Goal: Task Accomplishment & Management: Use online tool/utility

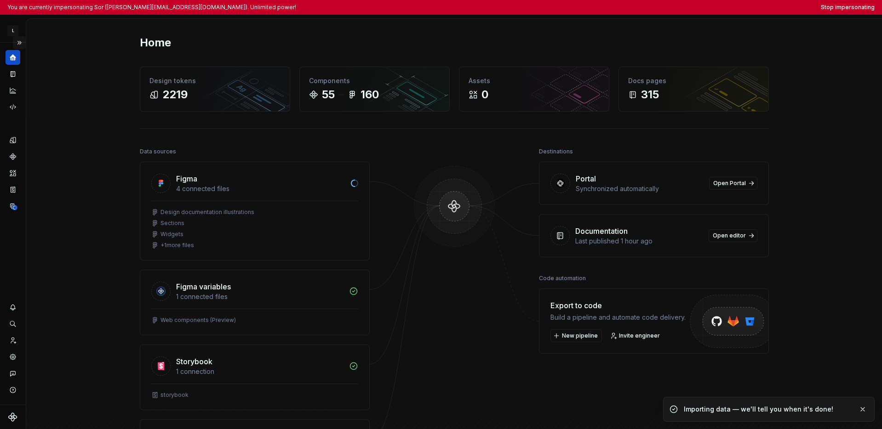
click at [22, 43] on button "Expand sidebar" at bounding box center [19, 42] width 13 height 13
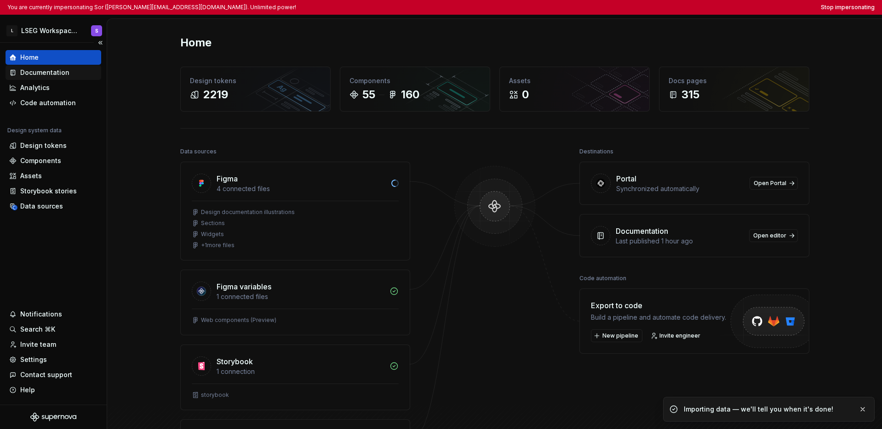
click at [33, 73] on div "Documentation" at bounding box center [44, 72] width 49 height 9
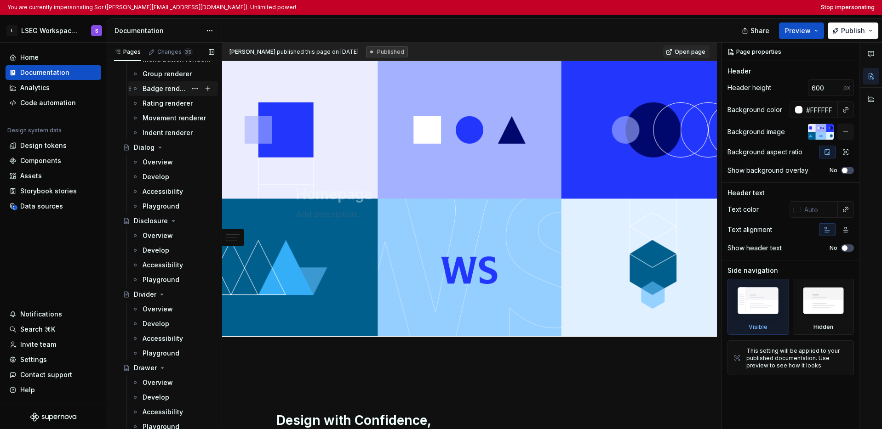
scroll to position [1821, 0]
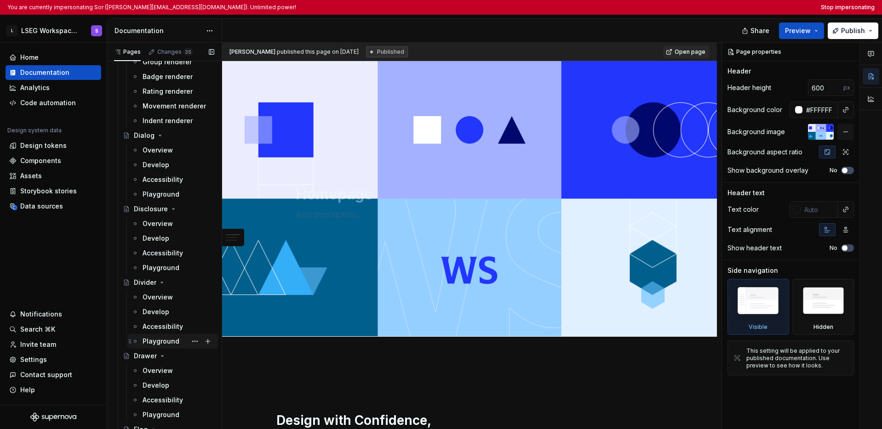
click at [150, 342] on div "Playground" at bounding box center [160, 341] width 37 height 9
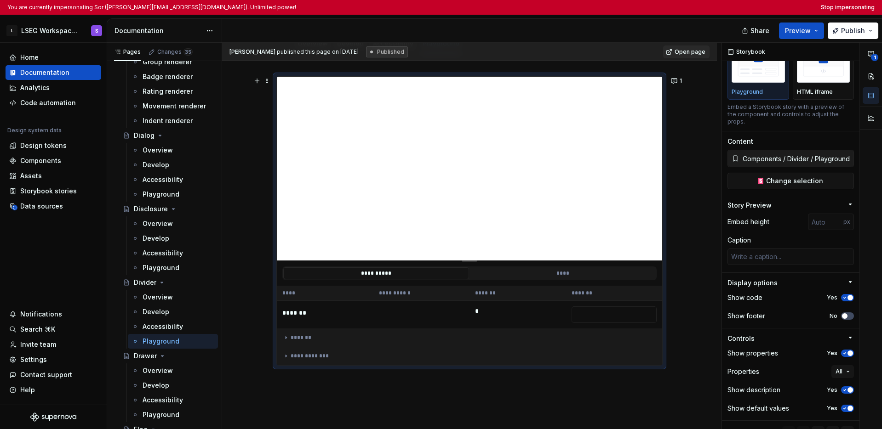
scroll to position [189, 0]
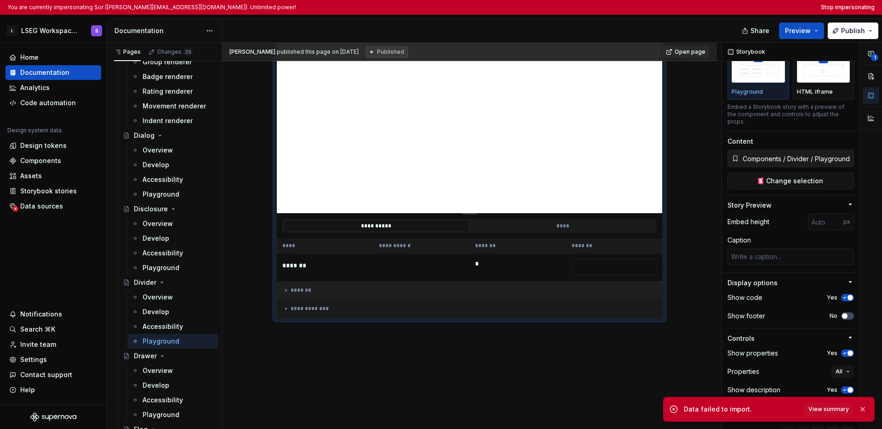
click at [286, 294] on icon at bounding box center [285, 290] width 7 height 7
click at [284, 292] on icon at bounding box center [285, 290] width 7 height 7
click at [285, 308] on icon at bounding box center [285, 309] width 1 height 2
click at [286, 312] on icon at bounding box center [285, 308] width 7 height 7
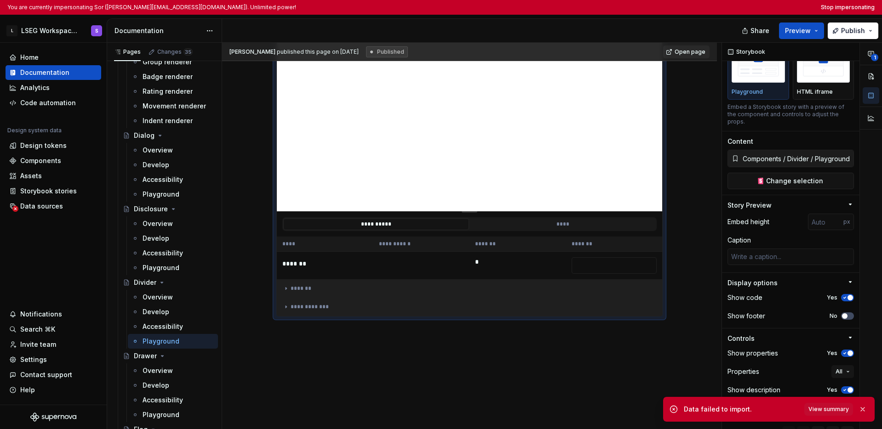
scroll to position [185, 0]
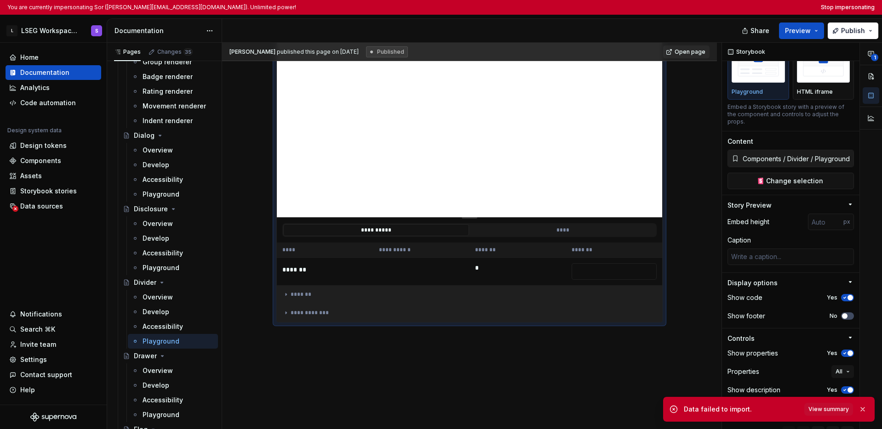
click at [283, 295] on icon at bounding box center [285, 294] width 7 height 7
click at [285, 298] on icon at bounding box center [285, 294] width 7 height 7
click at [287, 311] on icon at bounding box center [285, 312] width 7 height 7
click at [287, 313] on icon at bounding box center [285, 312] width 7 height 7
click at [681, 374] on button "All" at bounding box center [842, 371] width 23 height 13
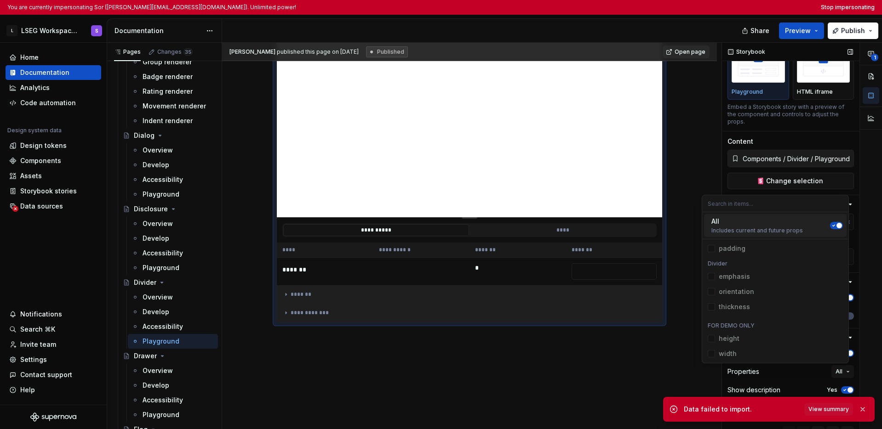
click at [681, 127] on div "Embed as Playground HTML iframe Embed a Storybook story with a preview of the c…" at bounding box center [790, 80] width 126 height 101
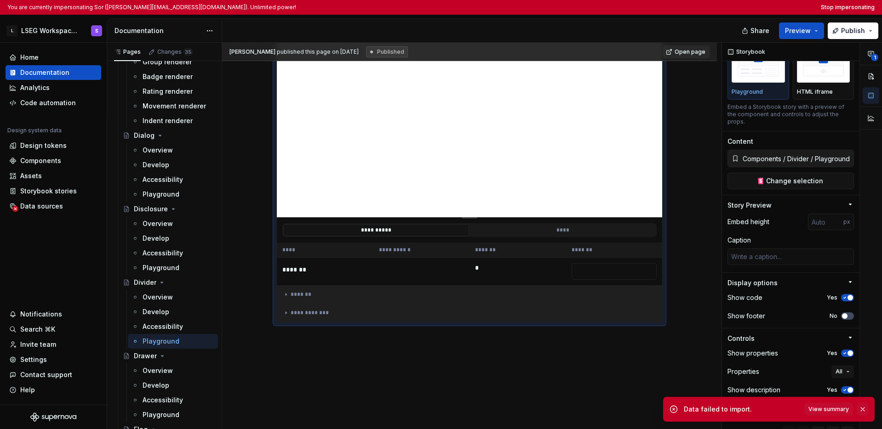
click at [681, 410] on button "button" at bounding box center [862, 409] width 12 height 13
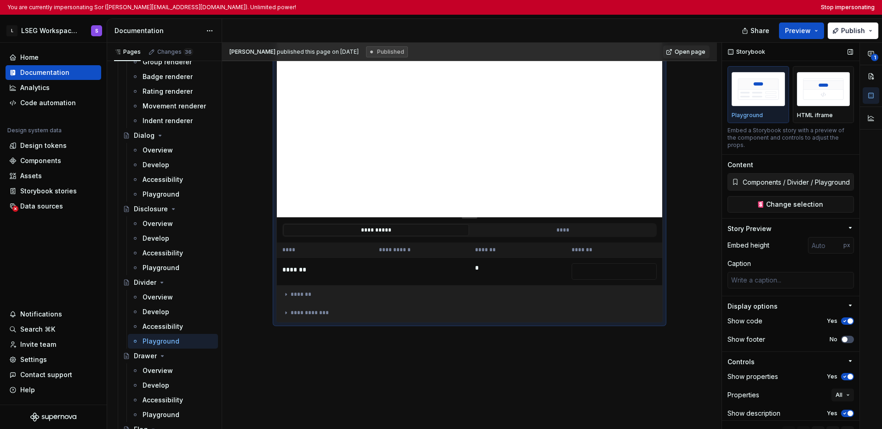
scroll to position [37, 0]
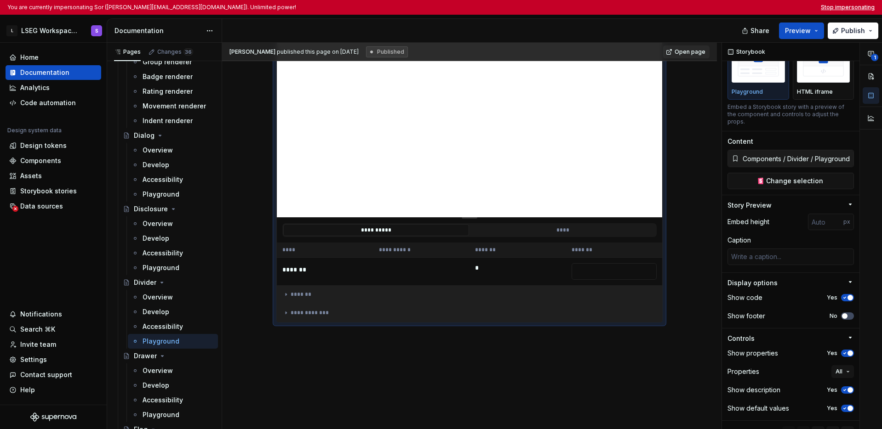
type textarea "*"
click at [681, 6] on button "Stop impersonating" at bounding box center [847, 7] width 54 height 7
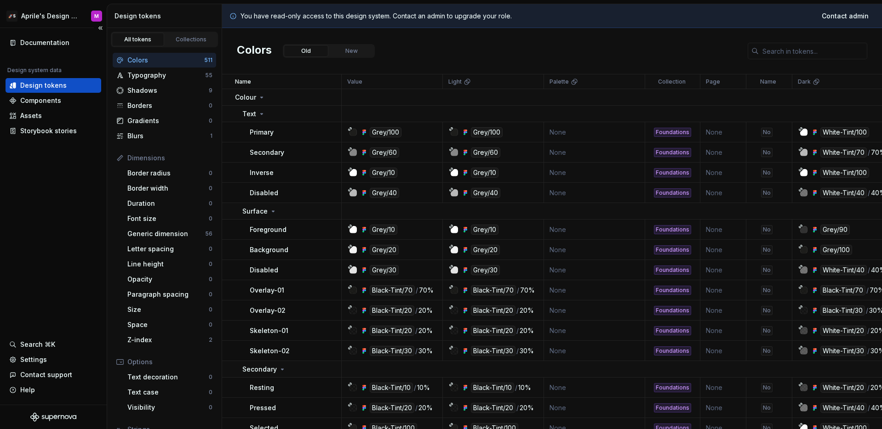
click at [54, 155] on div "Documentation Design system data Design tokens Components Assets Storybook stor…" at bounding box center [53, 216] width 107 height 377
click at [52, 19] on html "🚀S Aprile's Design System M Documentation Design system data Design tokens Comp…" at bounding box center [441, 214] width 882 height 429
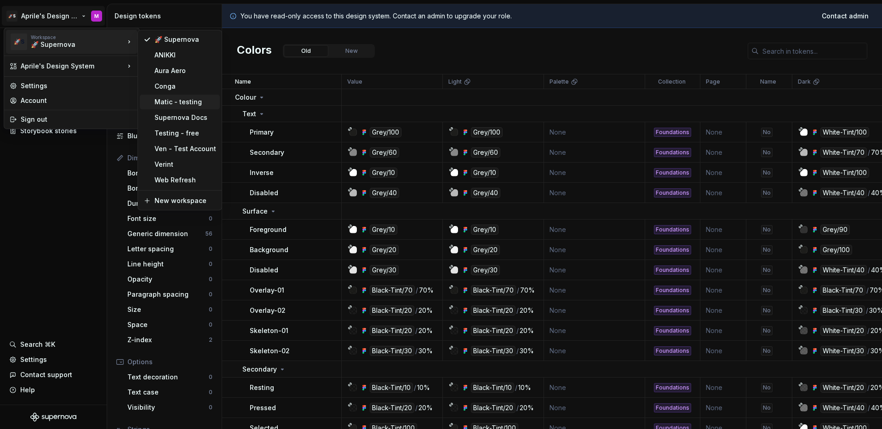
click at [173, 104] on div "Matic - testing" at bounding box center [185, 101] width 62 height 9
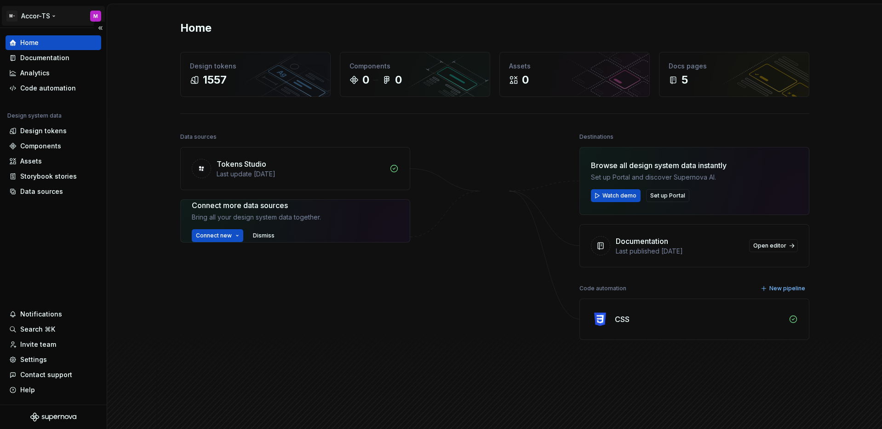
click at [38, 17] on html "M- Accor-TS M Home Documentation Analytics Code automation Design system data D…" at bounding box center [441, 214] width 882 height 429
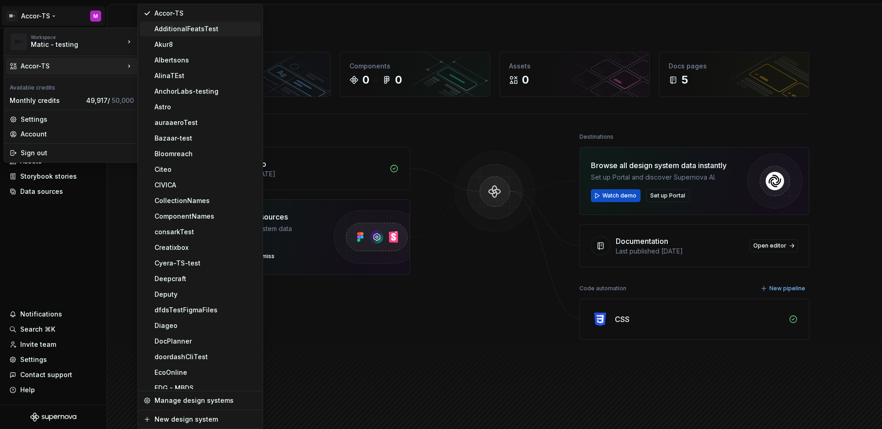
click at [168, 32] on div "AdditionalFeatsTest" at bounding box center [205, 28] width 103 height 9
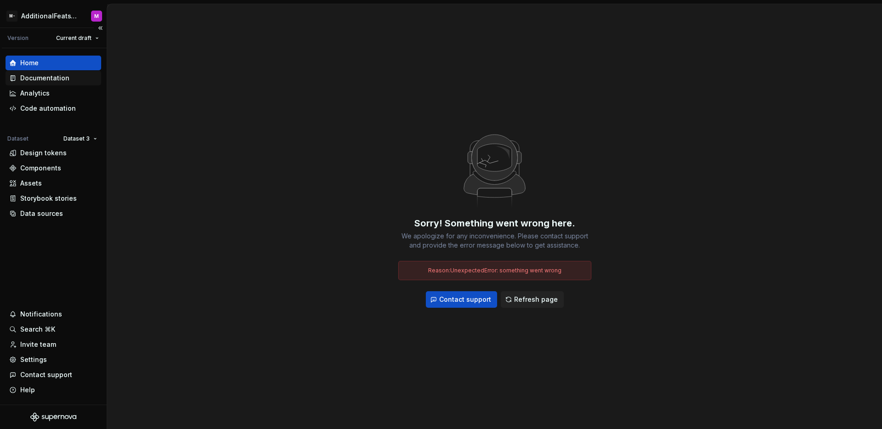
click at [64, 80] on div "Documentation" at bounding box center [44, 78] width 49 height 9
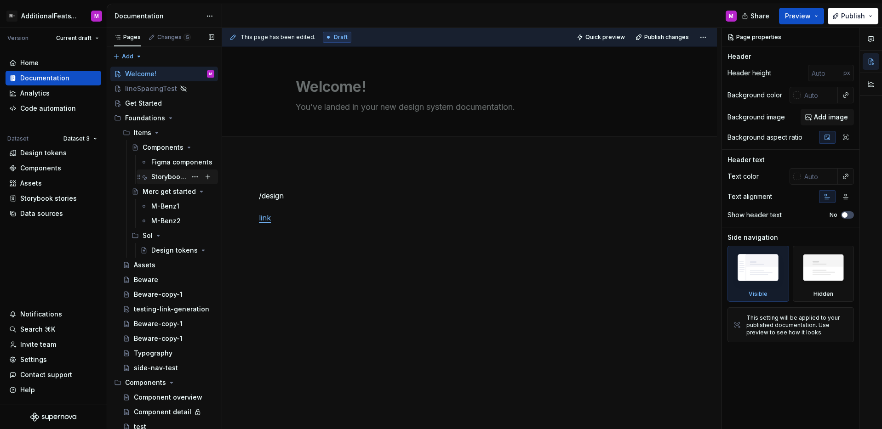
click at [177, 179] on div "Storybooks" at bounding box center [168, 176] width 35 height 9
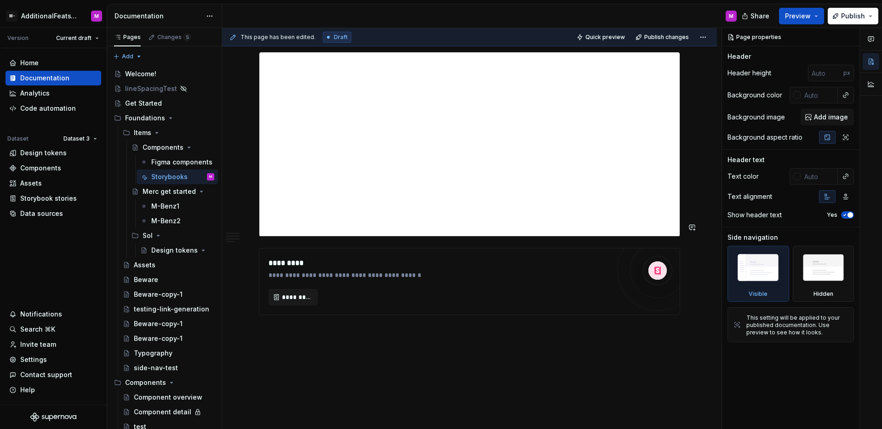
scroll to position [1773, 0]
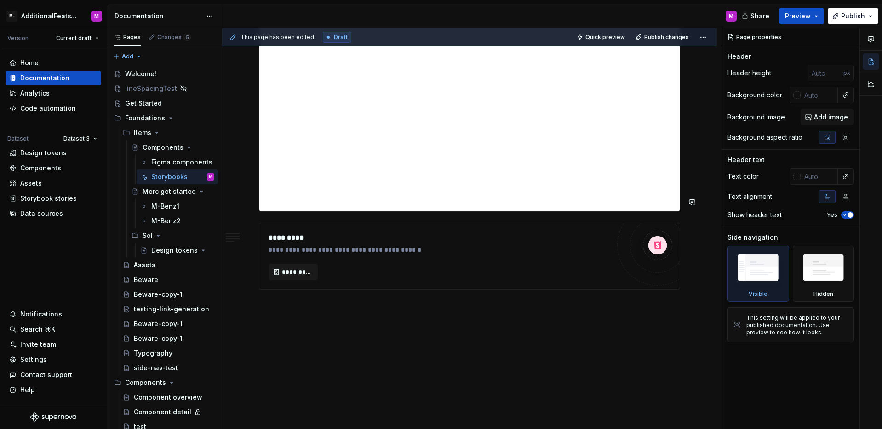
type textarea "*"
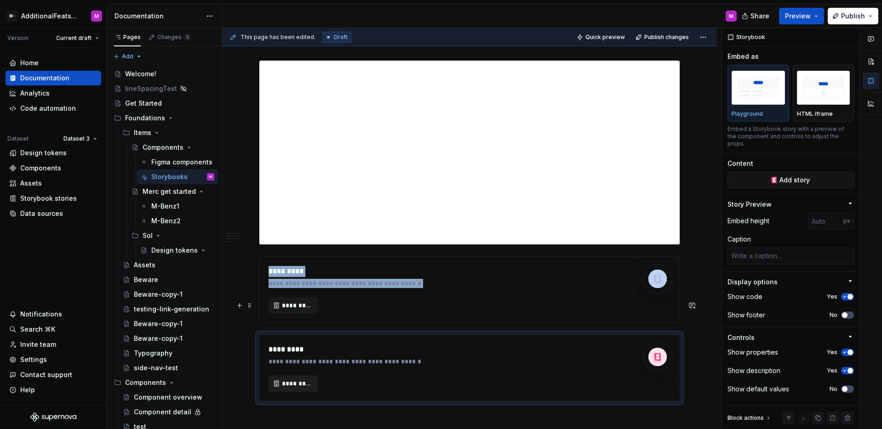
click at [315, 376] on button "*********" at bounding box center [292, 384] width 49 height 17
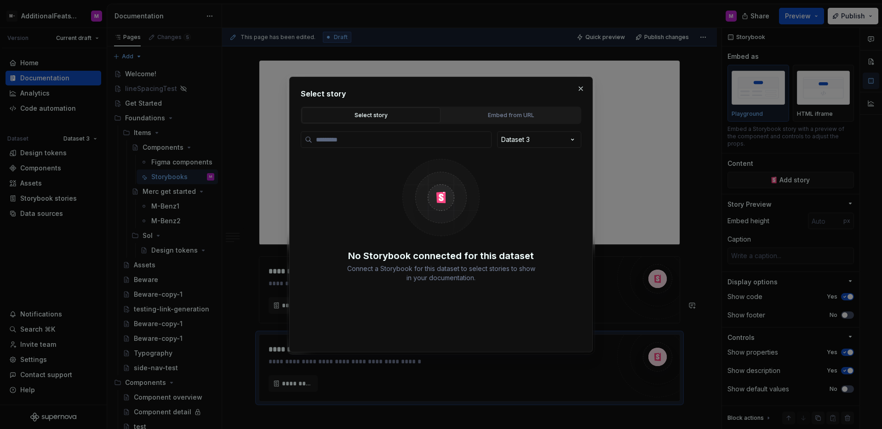
type textarea "*"
click at [467, 120] on button "Embed from URL" at bounding box center [510, 116] width 139 height 16
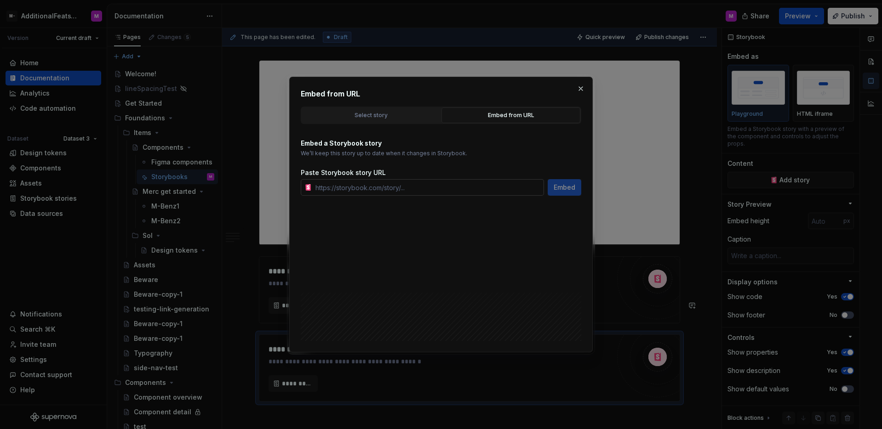
click at [430, 194] on input "text" at bounding box center [428, 187] width 232 height 17
paste input "[URL][DOMAIN_NAME][SECURITY_DATA]"
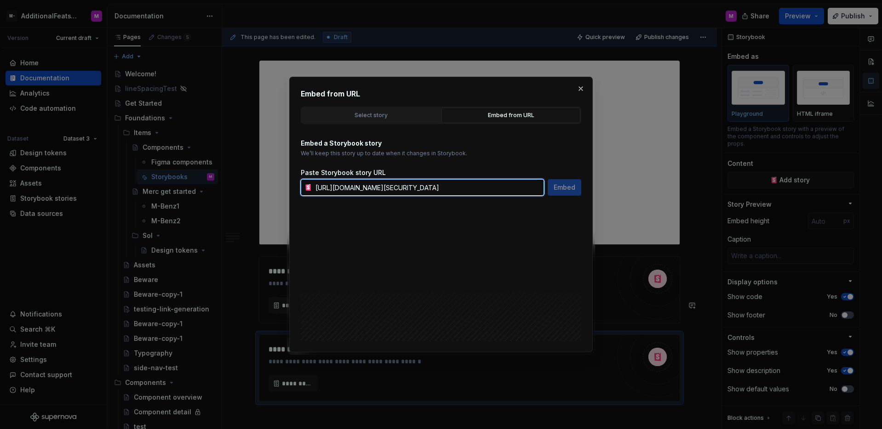
scroll to position [0, 979]
type input "[URL][DOMAIN_NAME][SECURITY_DATA]"
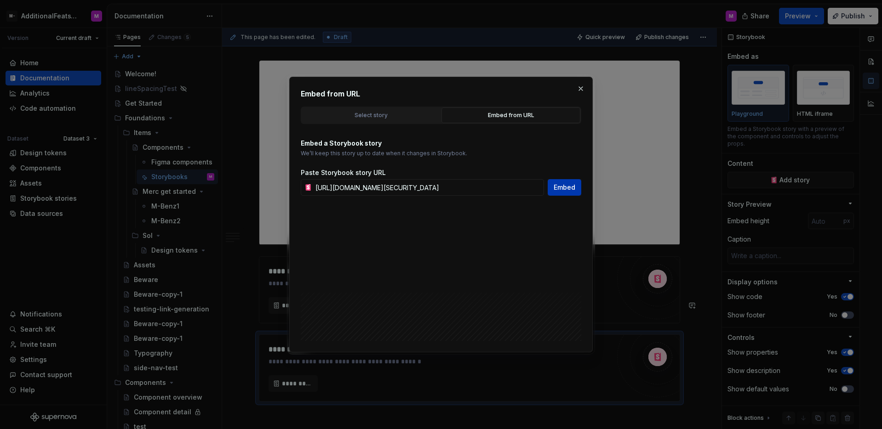
scroll to position [0, 0]
click at [562, 184] on span "Embed" at bounding box center [564, 187] width 22 height 9
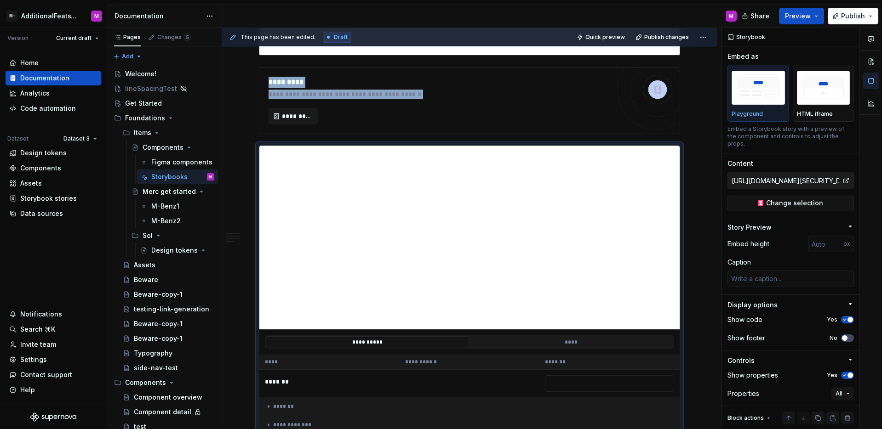
scroll to position [2057, 0]
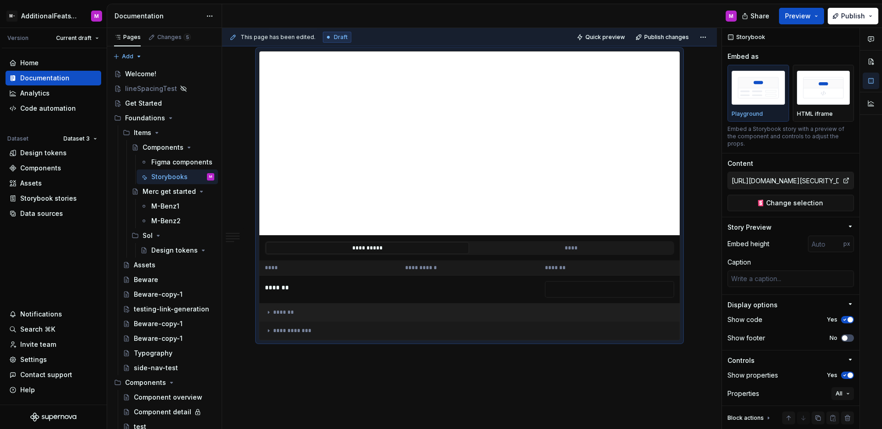
click at [286, 309] on div "*******" at bounding box center [469, 312] width 409 height 7
click at [295, 327] on div "**********" at bounding box center [469, 330] width 409 height 7
click at [294, 327] on div "**********" at bounding box center [469, 330] width 409 height 7
click at [292, 303] on td "*******" at bounding box center [469, 312] width 420 height 18
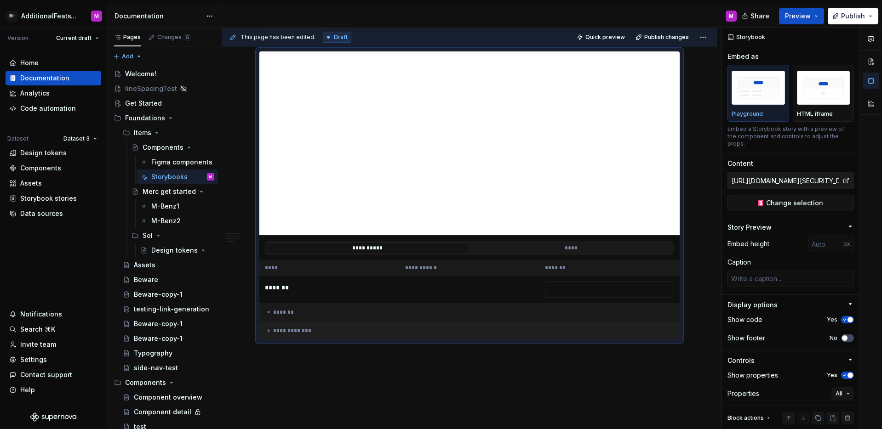
click at [295, 322] on td "**********" at bounding box center [469, 331] width 420 height 18
click at [295, 303] on td "*******" at bounding box center [469, 312] width 420 height 18
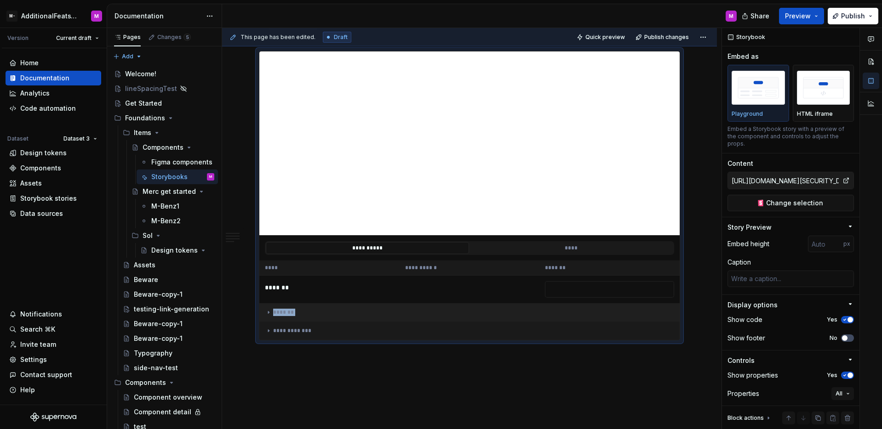
click at [295, 303] on td "*******" at bounding box center [469, 312] width 420 height 18
click at [294, 327] on div "**********" at bounding box center [469, 330] width 409 height 7
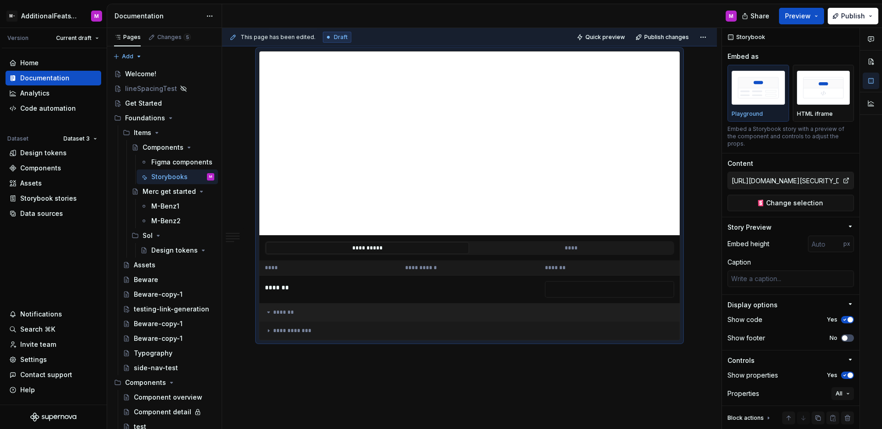
click at [309, 309] on div "*******" at bounding box center [469, 312] width 409 height 7
click at [307, 309] on div "*******" at bounding box center [469, 312] width 409 height 7
click at [807, 111] on p "HTML iframe" at bounding box center [815, 113] width 36 height 7
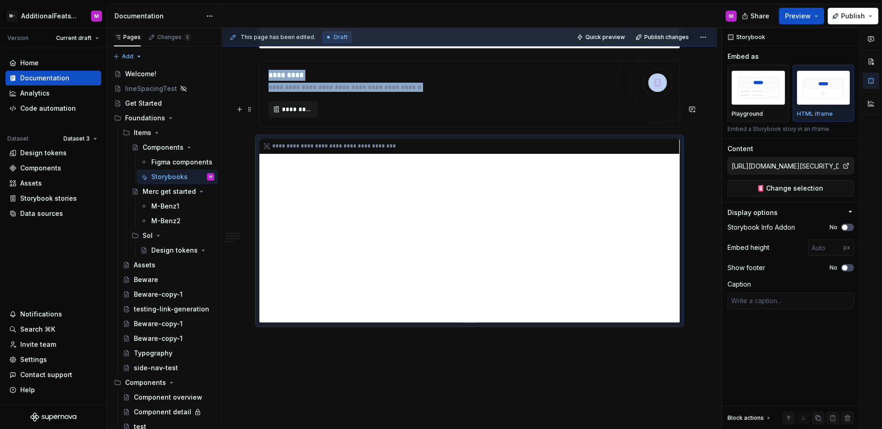
scroll to position [1964, 0]
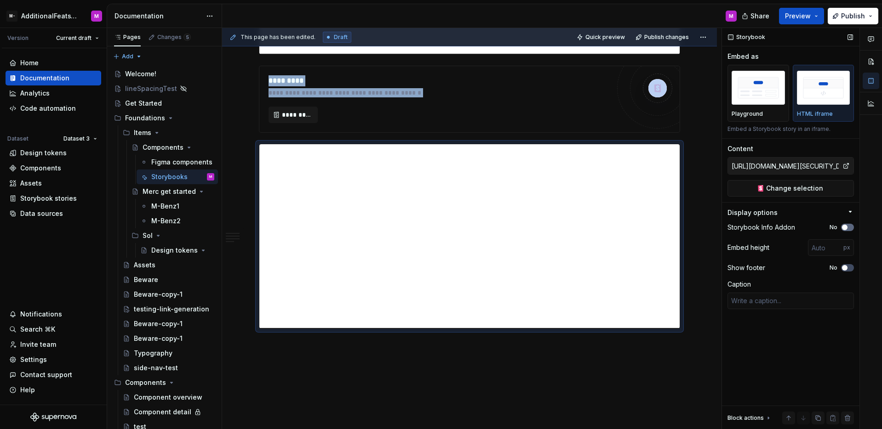
click at [846, 227] on span "button" at bounding box center [845, 228] width 6 height 6
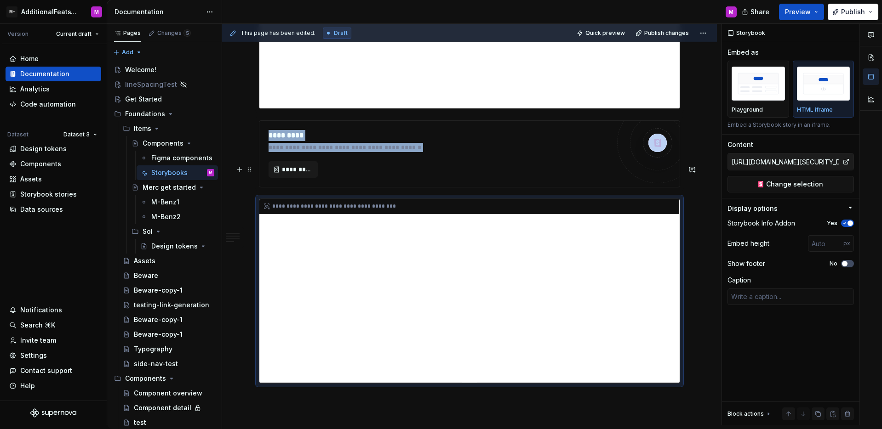
scroll to position [1911, 0]
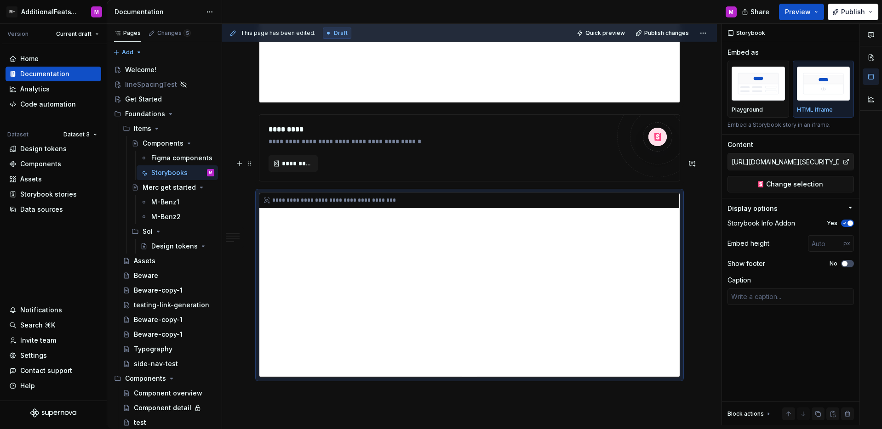
drag, startPoint x: 676, startPoint y: 250, endPoint x: 678, endPoint y: 262, distance: 11.6
click at [678, 262] on div "**********" at bounding box center [469, 285] width 420 height 184
drag, startPoint x: 675, startPoint y: 261, endPoint x: 668, endPoint y: 278, distance: 18.5
click at [678, 272] on div "**********" at bounding box center [469, 285] width 420 height 184
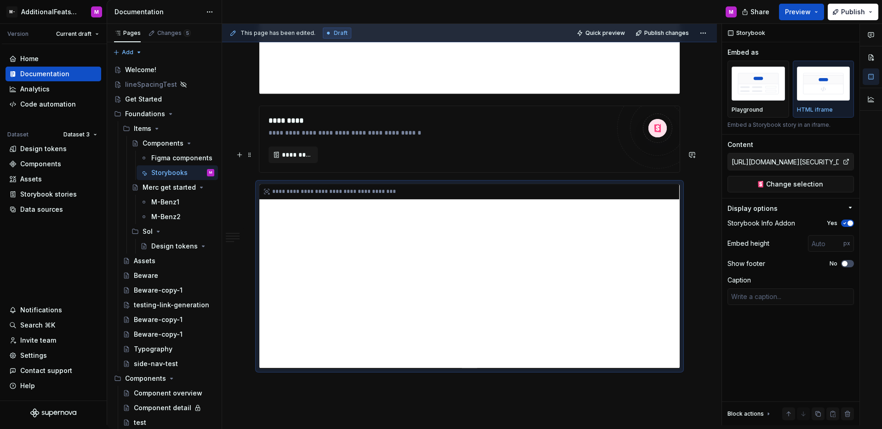
scroll to position [1914, 0]
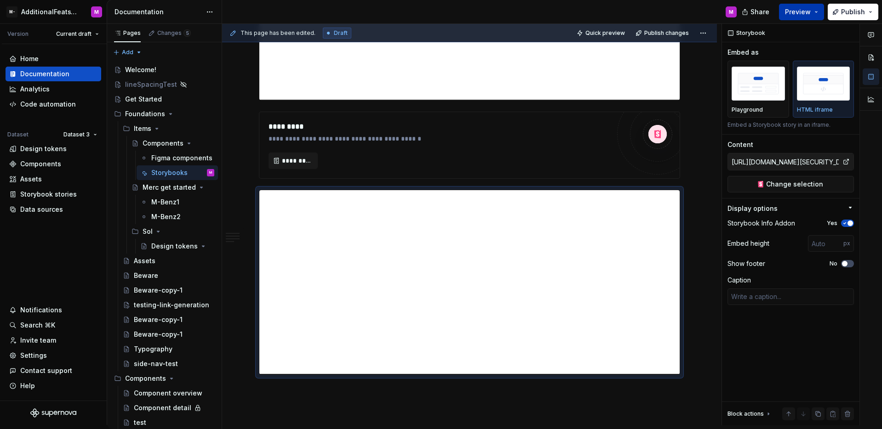
click at [803, 17] on button "Preview" at bounding box center [801, 12] width 45 height 17
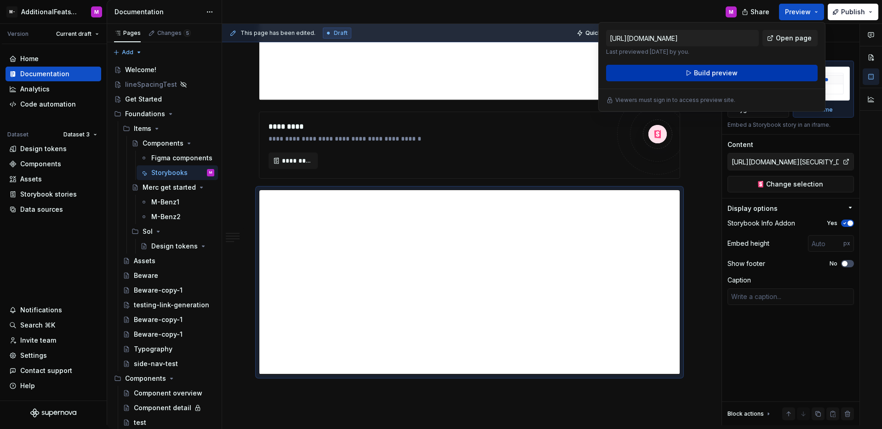
click at [746, 72] on button "Build preview" at bounding box center [711, 73] width 211 height 17
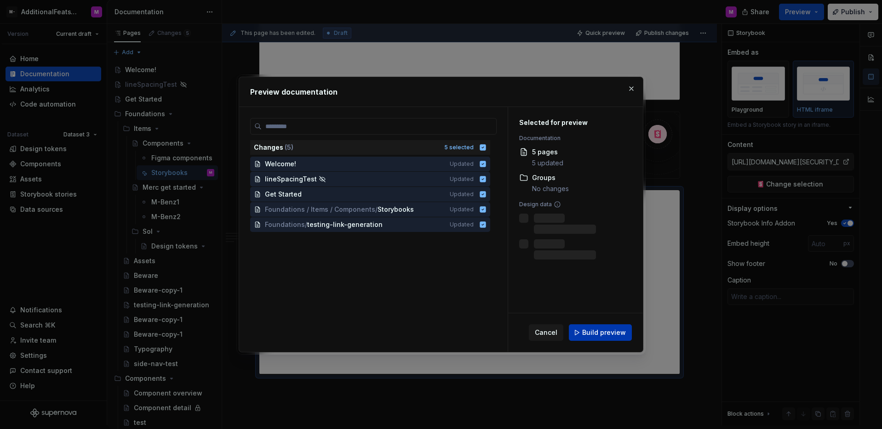
click at [588, 337] on button "Build preview" at bounding box center [600, 333] width 63 height 17
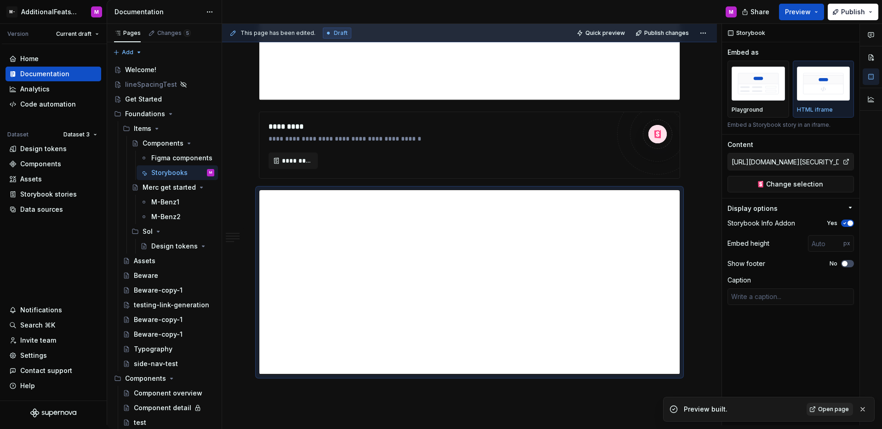
click at [831, 408] on span "Open page" at bounding box center [833, 409] width 31 height 7
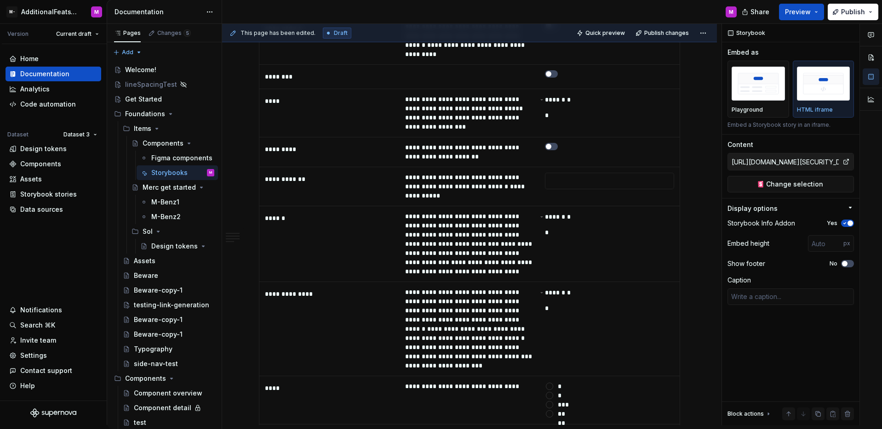
scroll to position [918, 0]
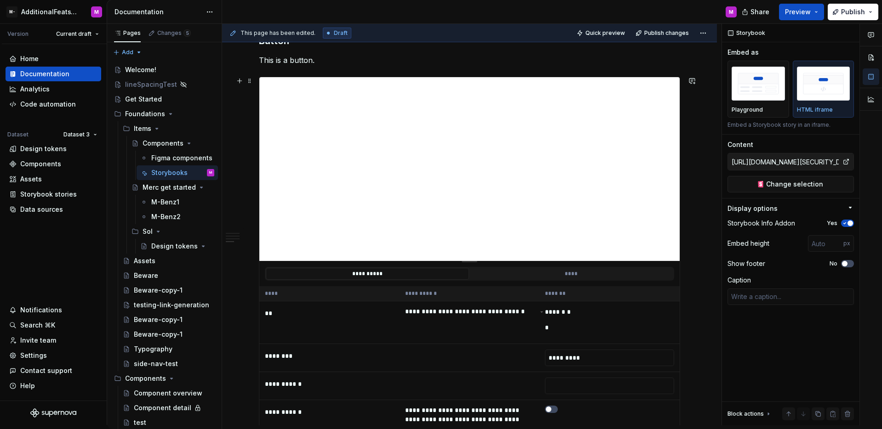
type textarea "*"
type input "https://circuit.sumup.com/?path=/story/components-button--base&globals=colorSch…"
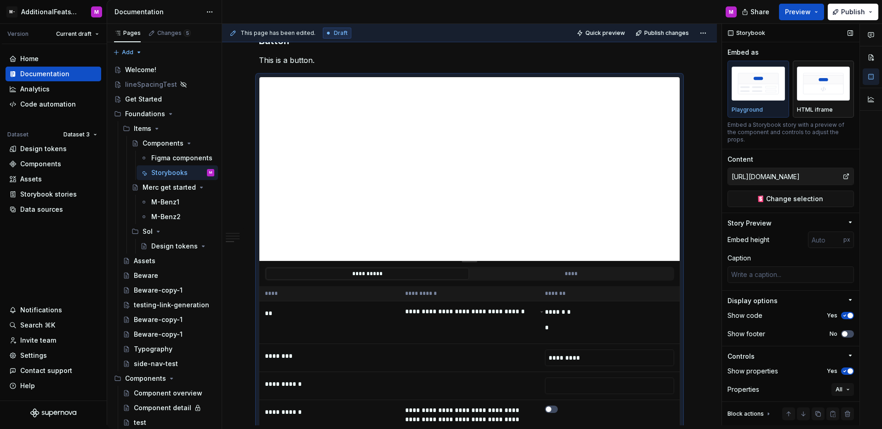
click at [805, 87] on img "button" at bounding box center [823, 84] width 53 height 34
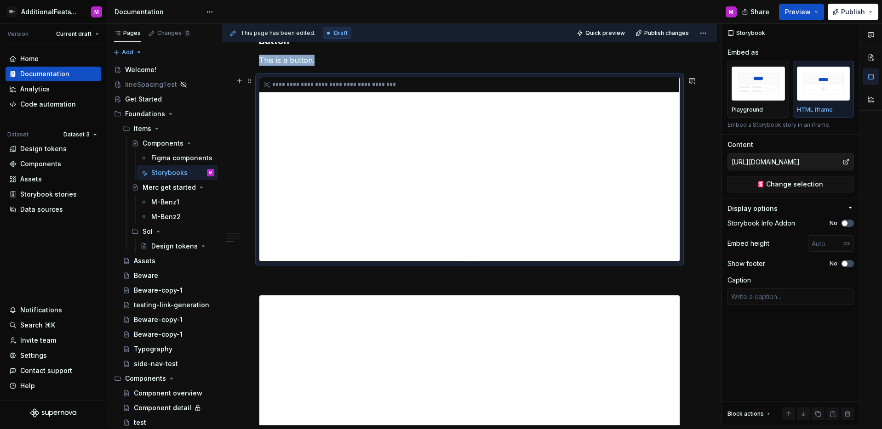
scroll to position [924, 0]
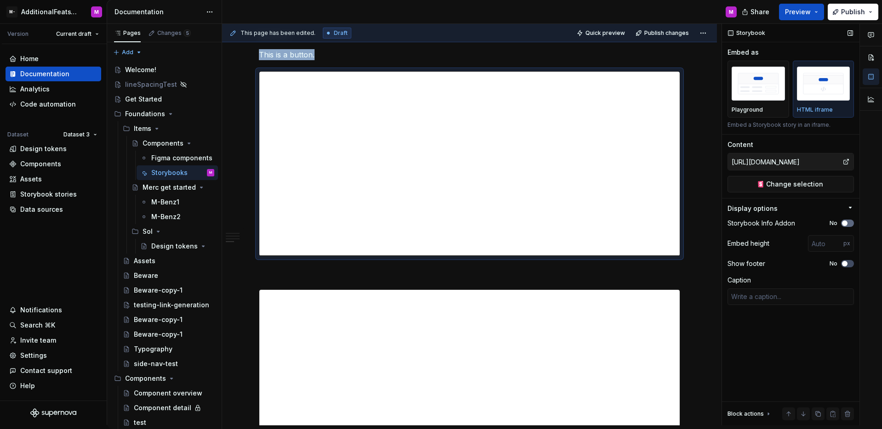
click at [844, 224] on span "button" at bounding box center [845, 224] width 6 height 6
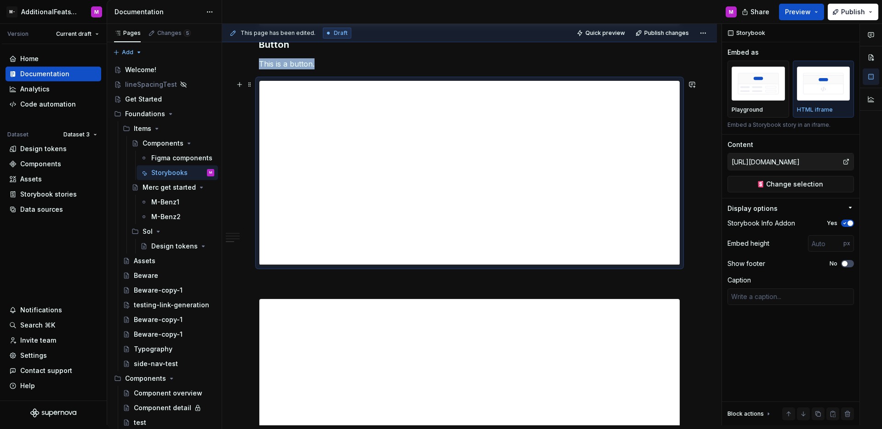
scroll to position [1387, 0]
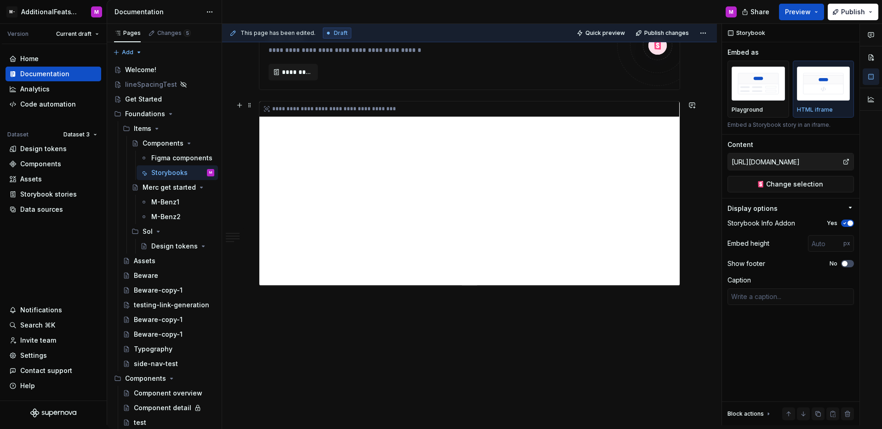
type textarea "*"
type input "[URL][DOMAIN_NAME][SECURITY_DATA]"
click at [582, 233] on div "**********" at bounding box center [469, 194] width 420 height 184
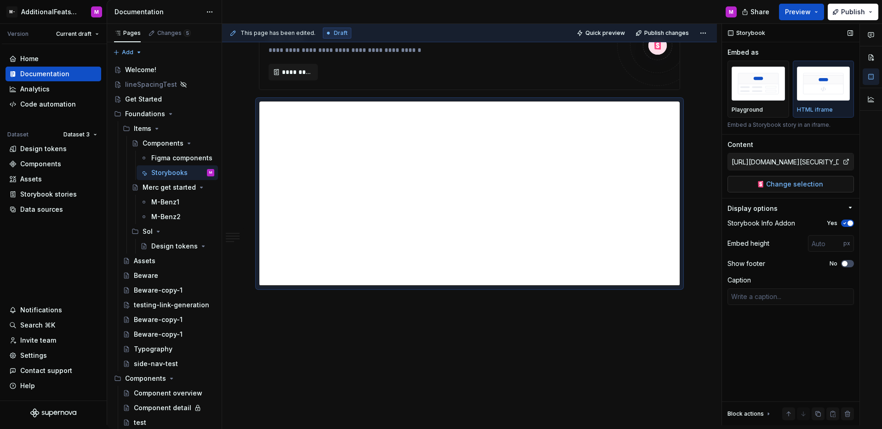
click at [774, 180] on span "Change selection" at bounding box center [794, 184] width 57 height 9
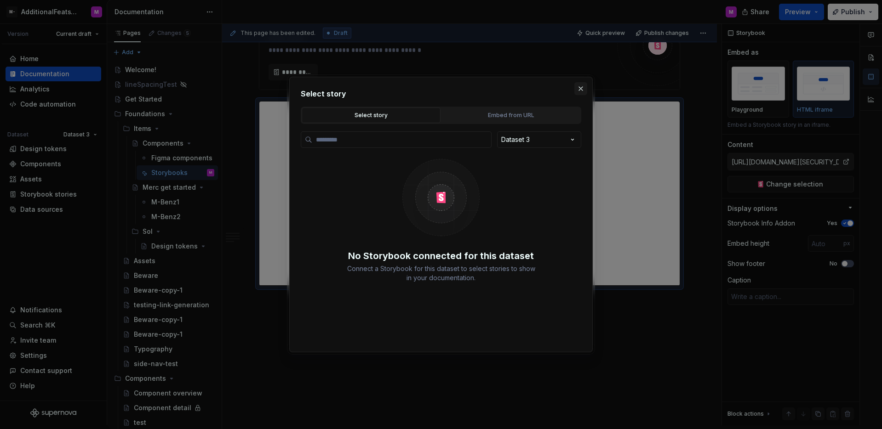
click at [580, 92] on button "button" at bounding box center [580, 88] width 13 height 13
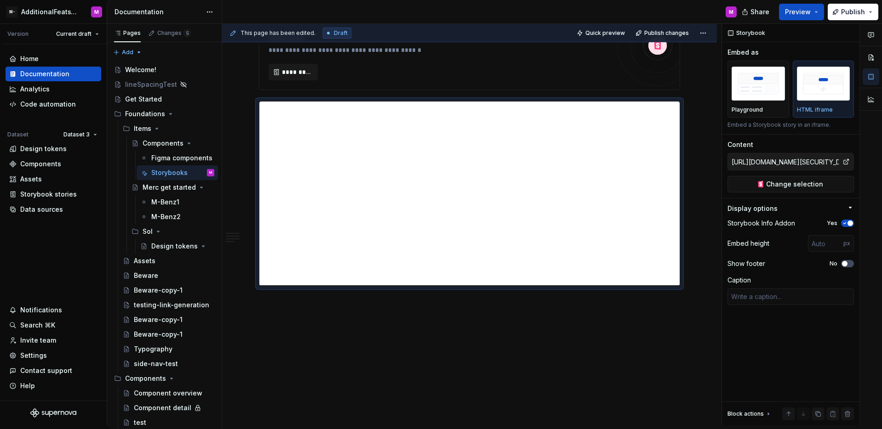
click at [787, 21] on div "Share Preview Publish" at bounding box center [813, 11] width 138 height 23
click at [792, 17] on button "Preview" at bounding box center [801, 12] width 45 height 17
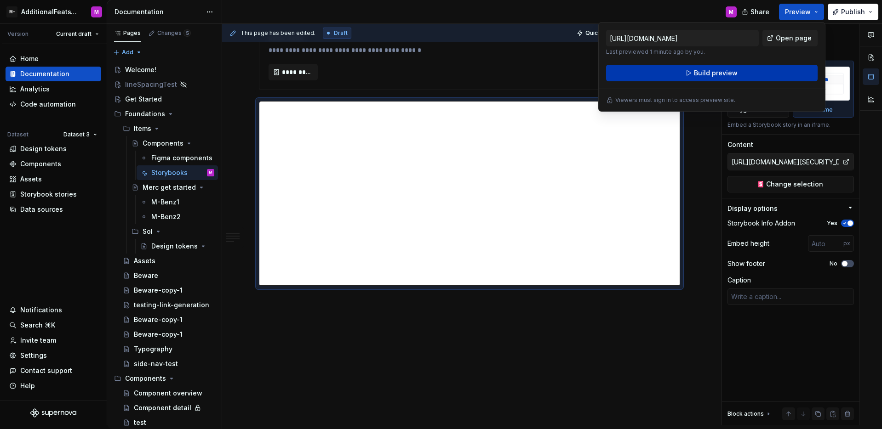
click at [746, 70] on button "Build preview" at bounding box center [711, 73] width 211 height 17
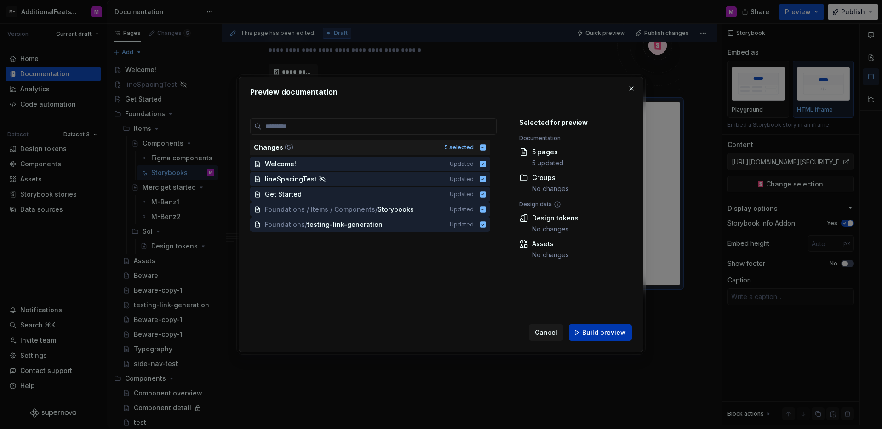
click at [609, 329] on span "Build preview" at bounding box center [604, 332] width 44 height 9
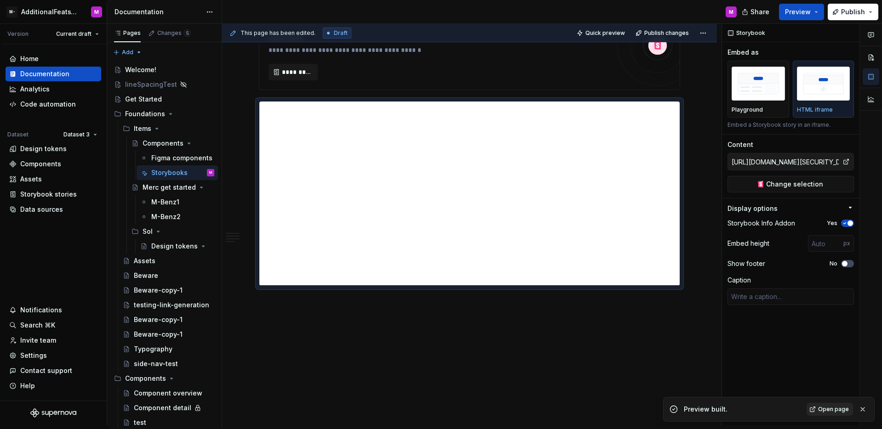
click at [823, 409] on span "Open page" at bounding box center [833, 409] width 31 height 7
type textarea "*"
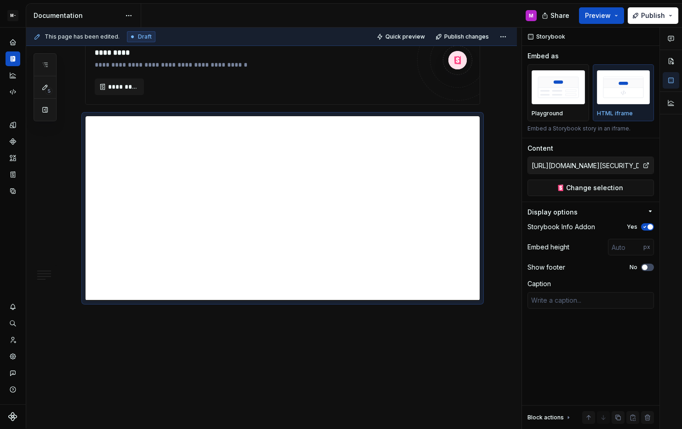
scroll to position [1308, 0]
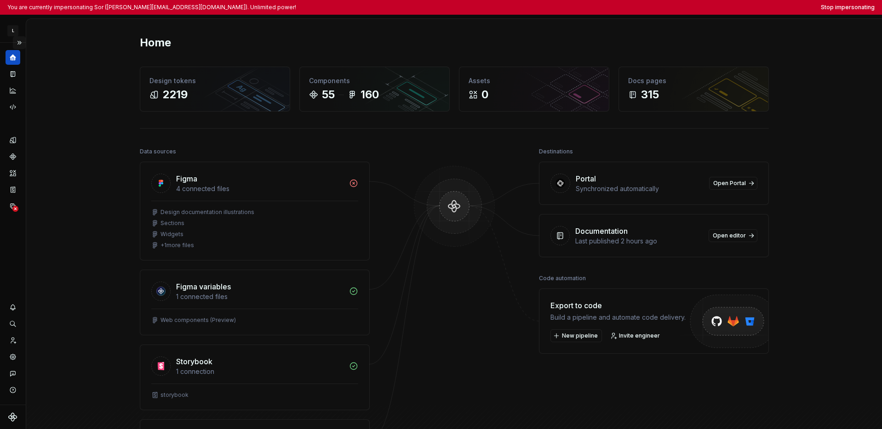
click at [23, 42] on button "Expand sidebar" at bounding box center [19, 42] width 13 height 13
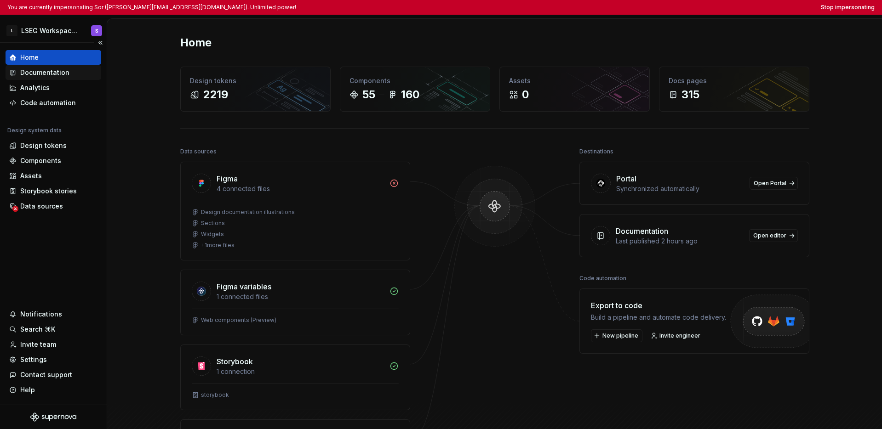
click at [40, 74] on div "Documentation" at bounding box center [44, 72] width 49 height 9
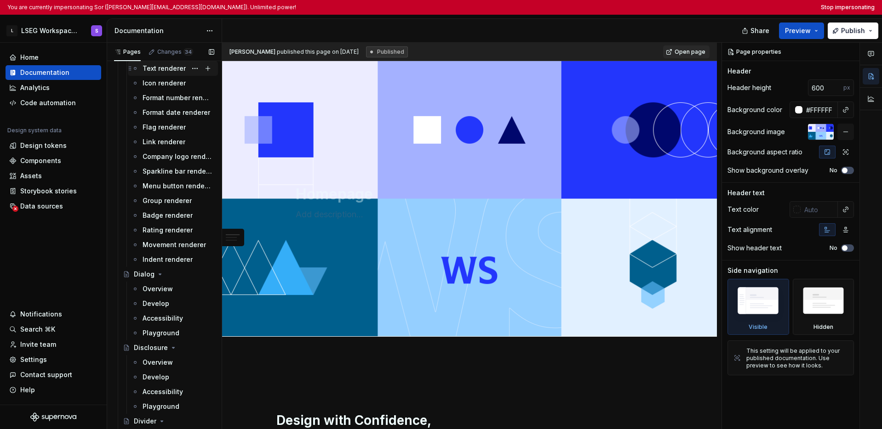
scroll to position [1813, 0]
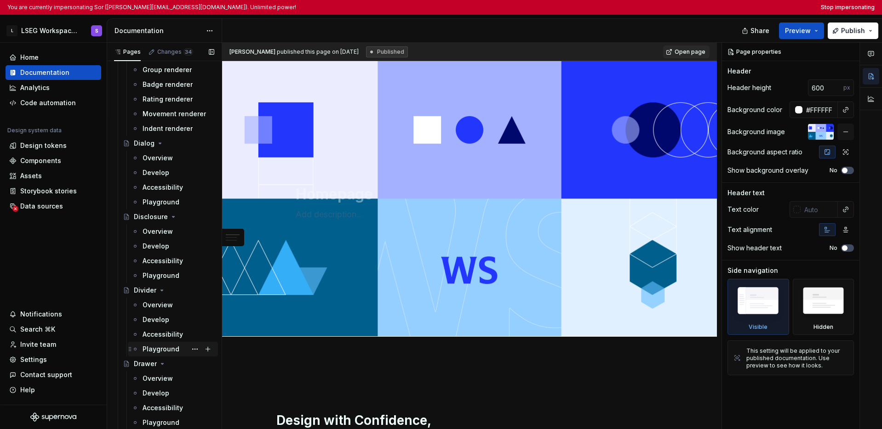
click at [162, 348] on div "Playground" at bounding box center [160, 349] width 37 height 9
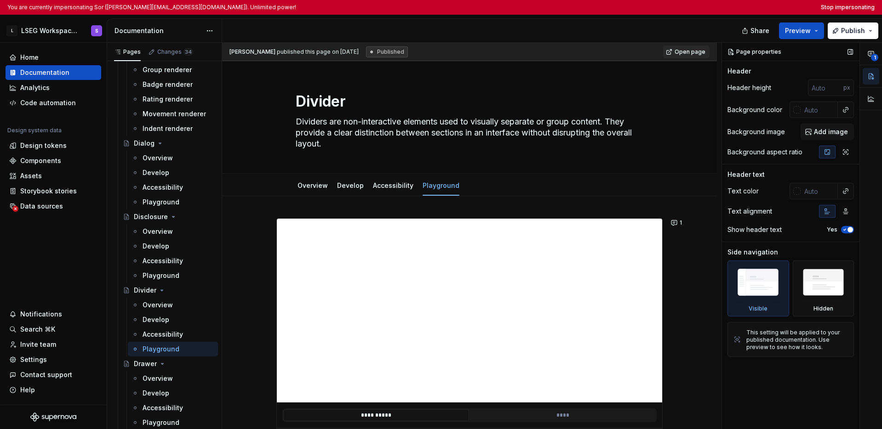
scroll to position [203, 0]
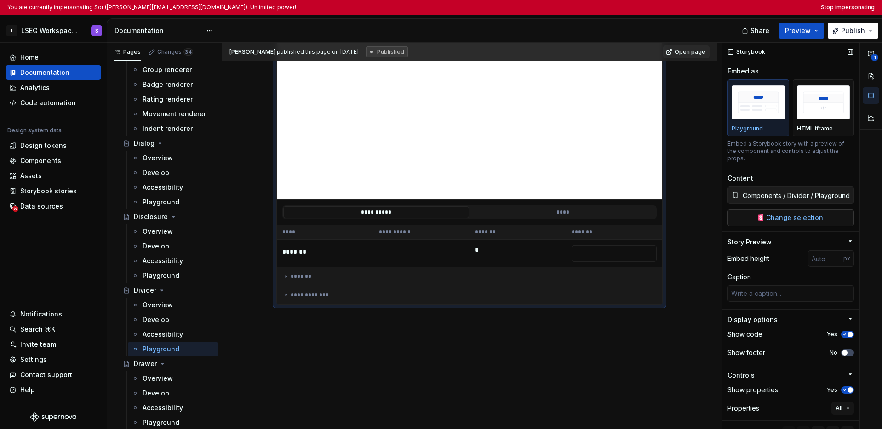
click at [681, 219] on span "Change selection" at bounding box center [794, 217] width 57 height 9
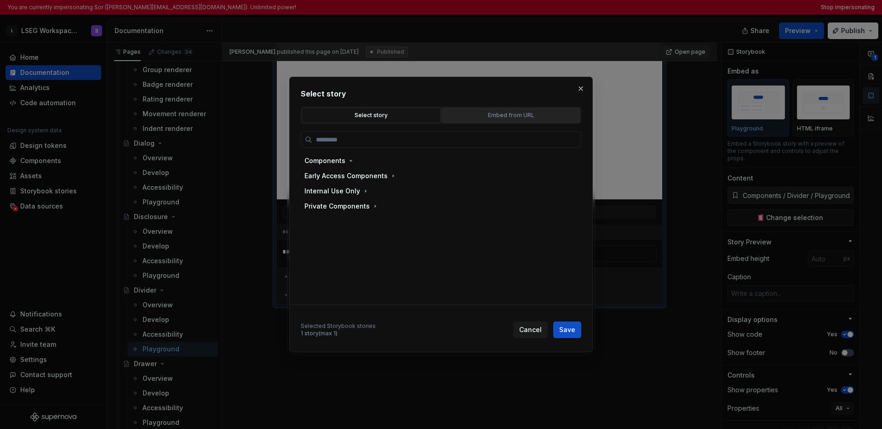
click at [496, 115] on div "Embed from URL" at bounding box center [510, 115] width 132 height 9
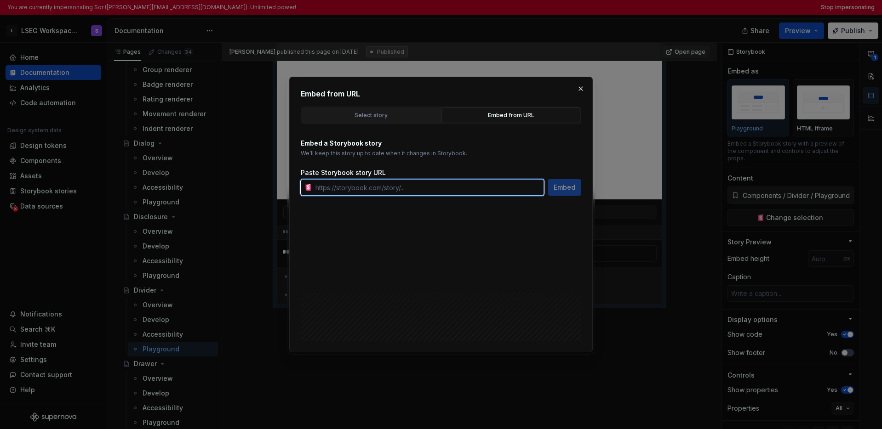
click at [431, 185] on input "text" at bounding box center [428, 187] width 232 height 17
click at [581, 89] on button "button" at bounding box center [580, 88] width 13 height 13
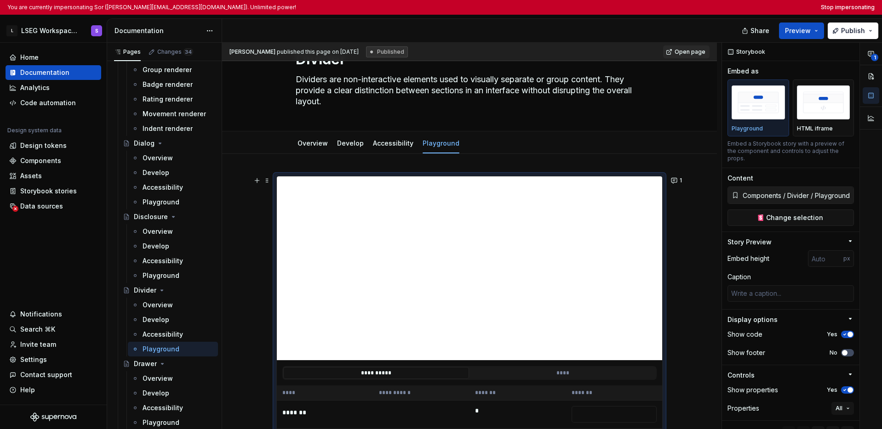
scroll to position [137, 0]
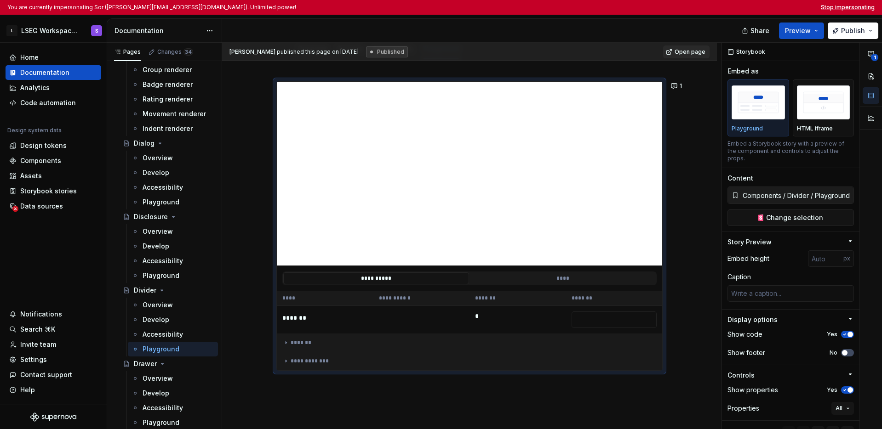
type textarea "*"
click at [681, 7] on button "Stop impersonating" at bounding box center [847, 7] width 54 height 7
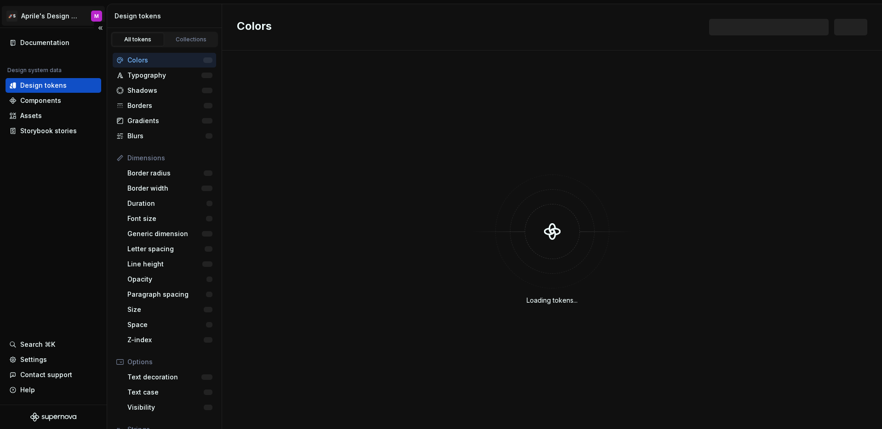
click at [61, 20] on html "🚀S Aprile's Design System M Documentation Design system data Design tokens Comp…" at bounding box center [441, 214] width 882 height 429
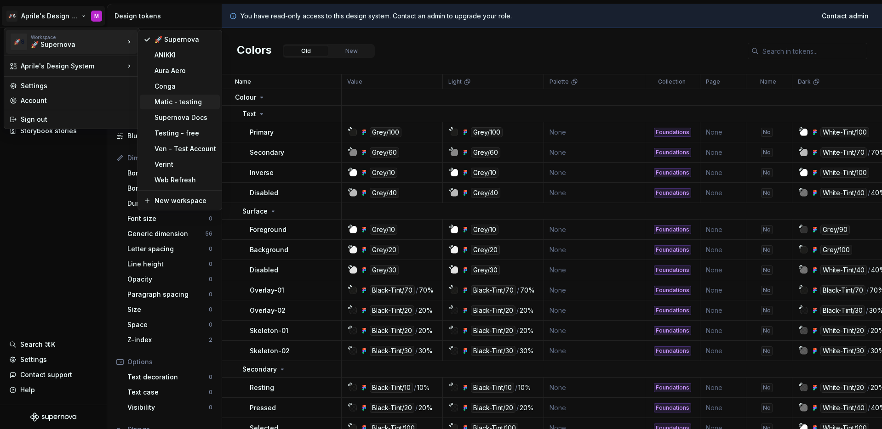
click at [162, 101] on div "Matic - testing" at bounding box center [185, 101] width 62 height 9
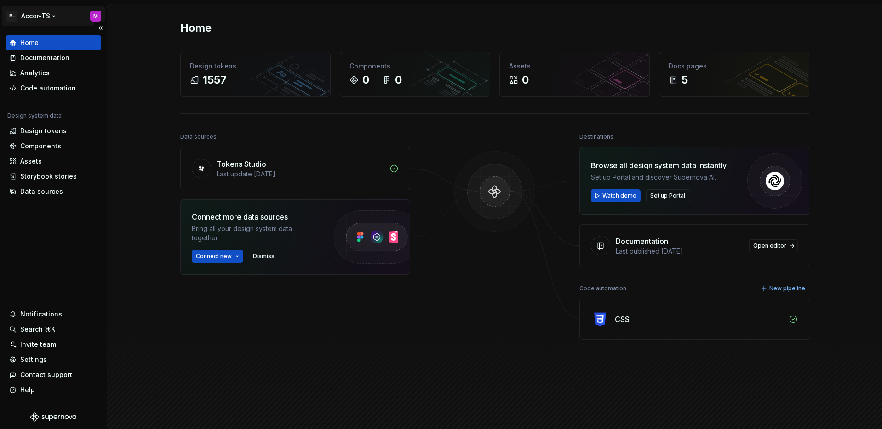
click at [52, 18] on html "M- Accor-TS M Home Documentation Analytics Code automation Design system data D…" at bounding box center [441, 214] width 882 height 429
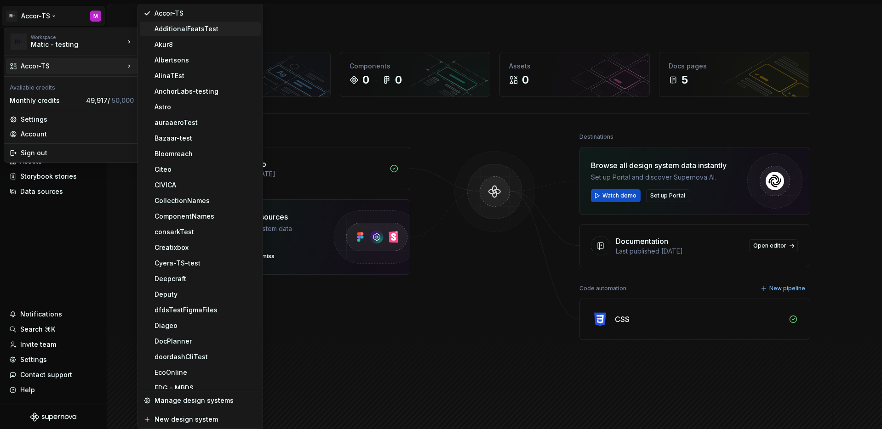
click at [177, 29] on div "AdditionalFeatsTest" at bounding box center [205, 28] width 103 height 9
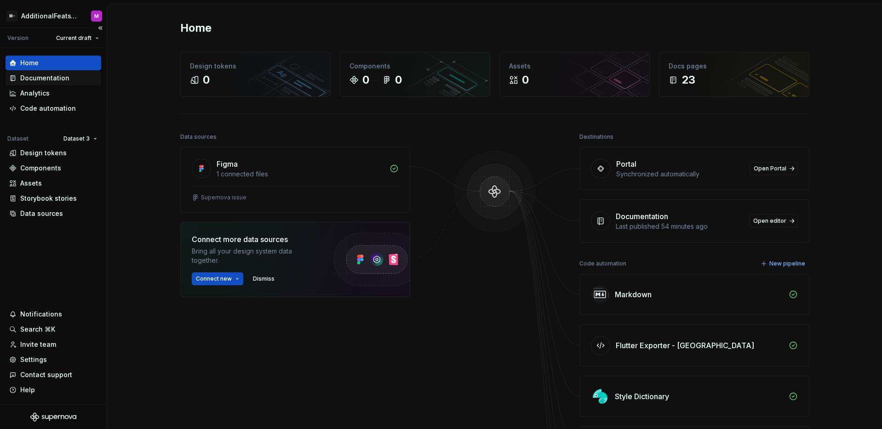
click at [55, 84] on div "Documentation" at bounding box center [54, 78] width 96 height 15
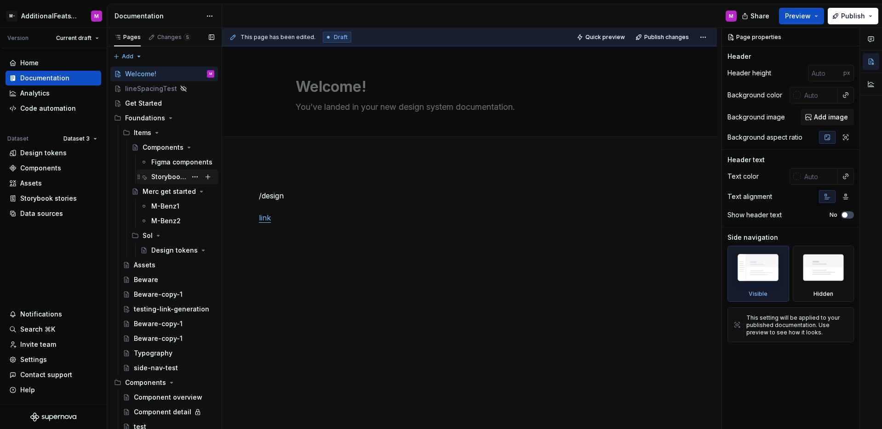
click at [173, 179] on div "Storybooks" at bounding box center [168, 176] width 35 height 9
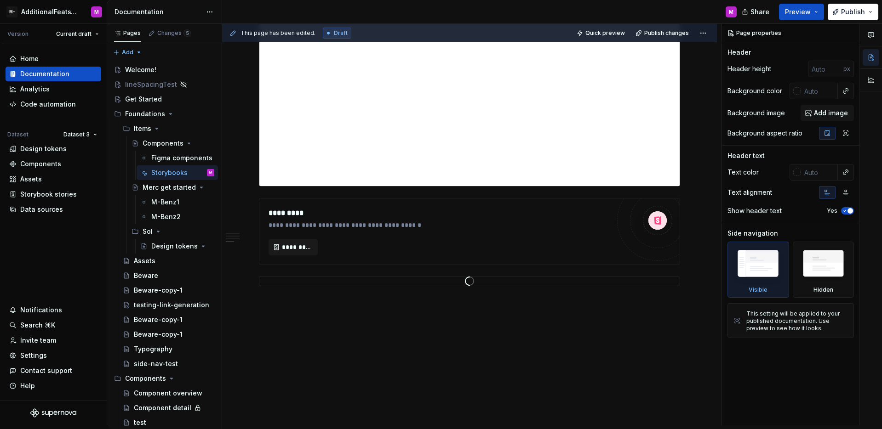
scroll to position [1387, 0]
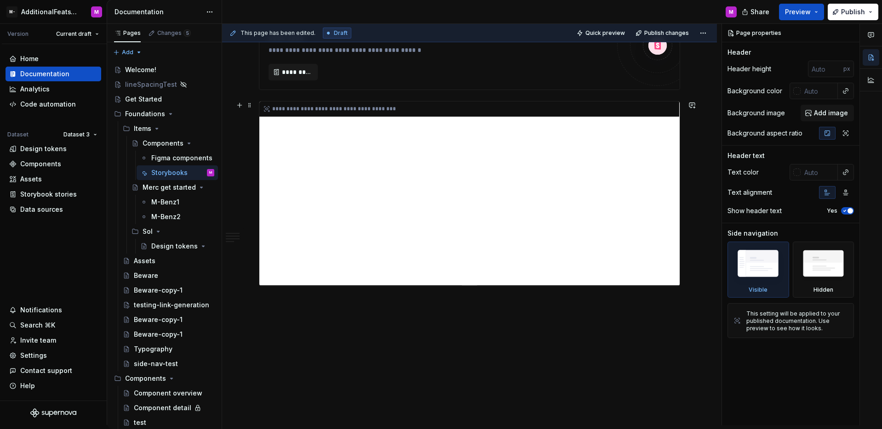
click at [430, 232] on div "**********" at bounding box center [469, 194] width 420 height 184
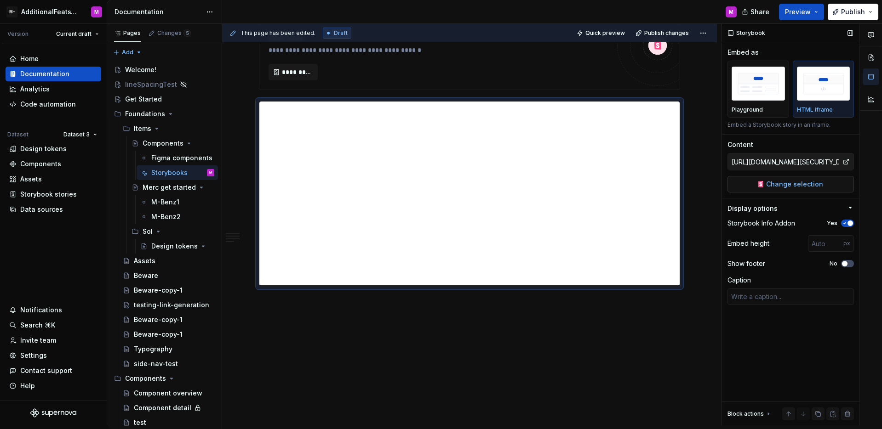
scroll to position [1264, 0]
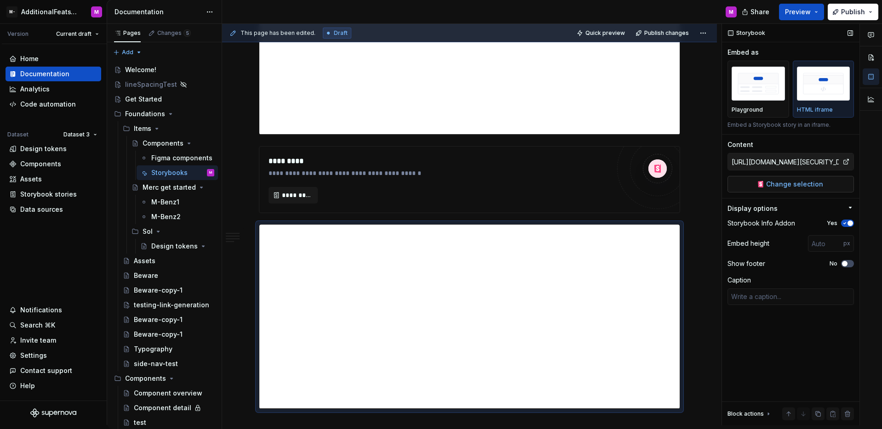
click at [779, 186] on span "Change selection" at bounding box center [794, 184] width 57 height 9
type textarea "*"
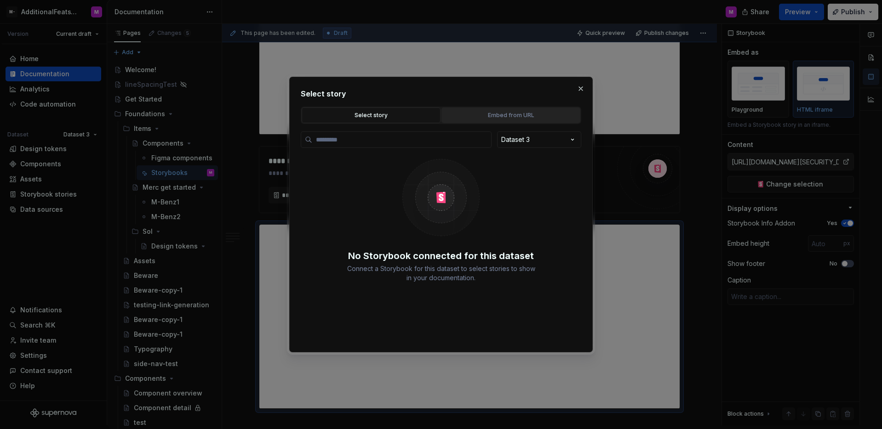
click at [461, 114] on div "Embed from URL" at bounding box center [510, 115] width 132 height 9
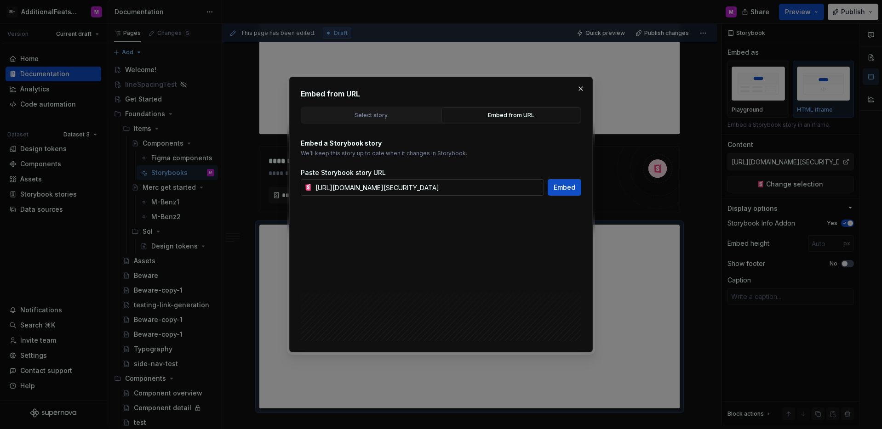
click at [490, 191] on input "[URL][DOMAIN_NAME][SECURITY_DATA]" at bounding box center [428, 187] width 232 height 17
click at [576, 88] on button "button" at bounding box center [580, 88] width 13 height 13
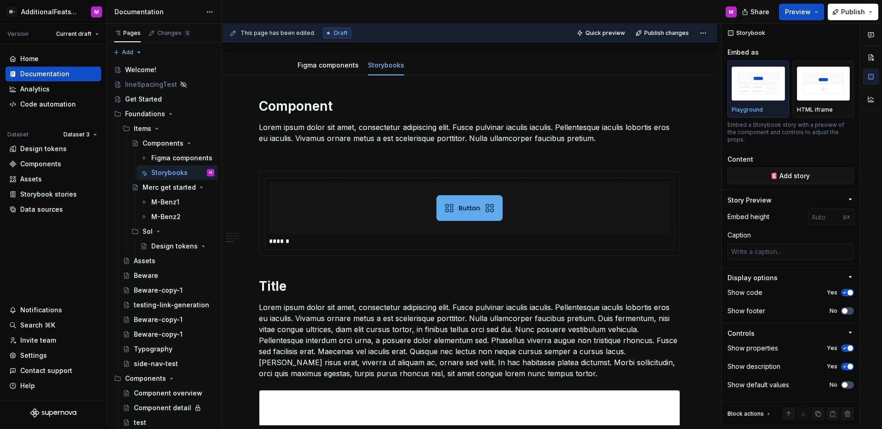
scroll to position [0, 0]
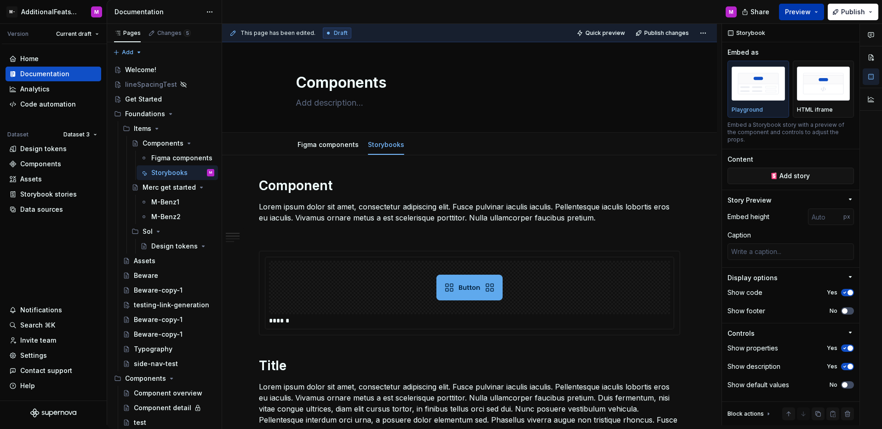
click at [798, 8] on span "Preview" at bounding box center [798, 11] width 26 height 9
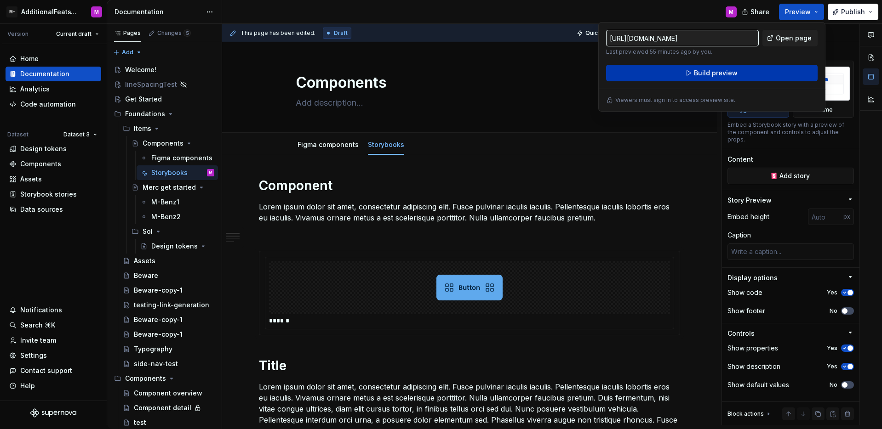
click at [765, 77] on button "Build preview" at bounding box center [711, 73] width 211 height 17
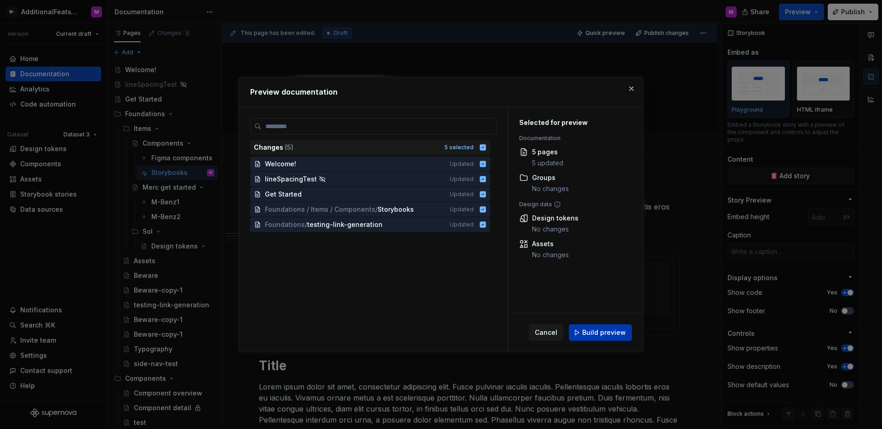
click at [583, 330] on button "Build preview" at bounding box center [600, 333] width 63 height 17
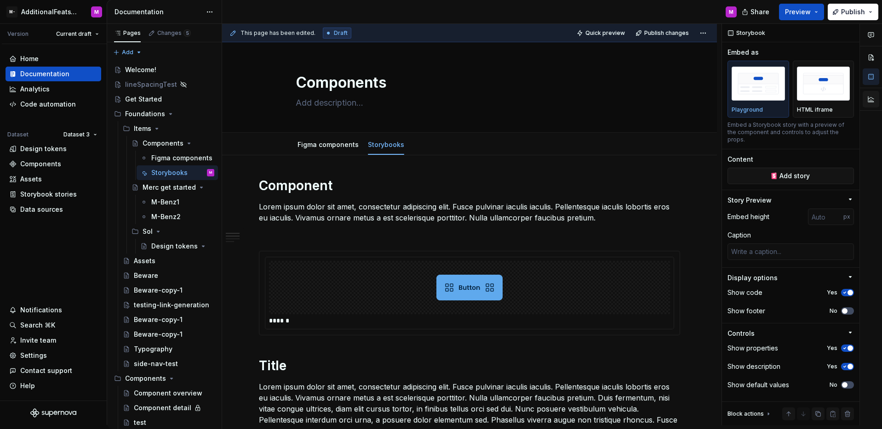
type textarea "*"
